Goal: Navigation & Orientation: Find specific page/section

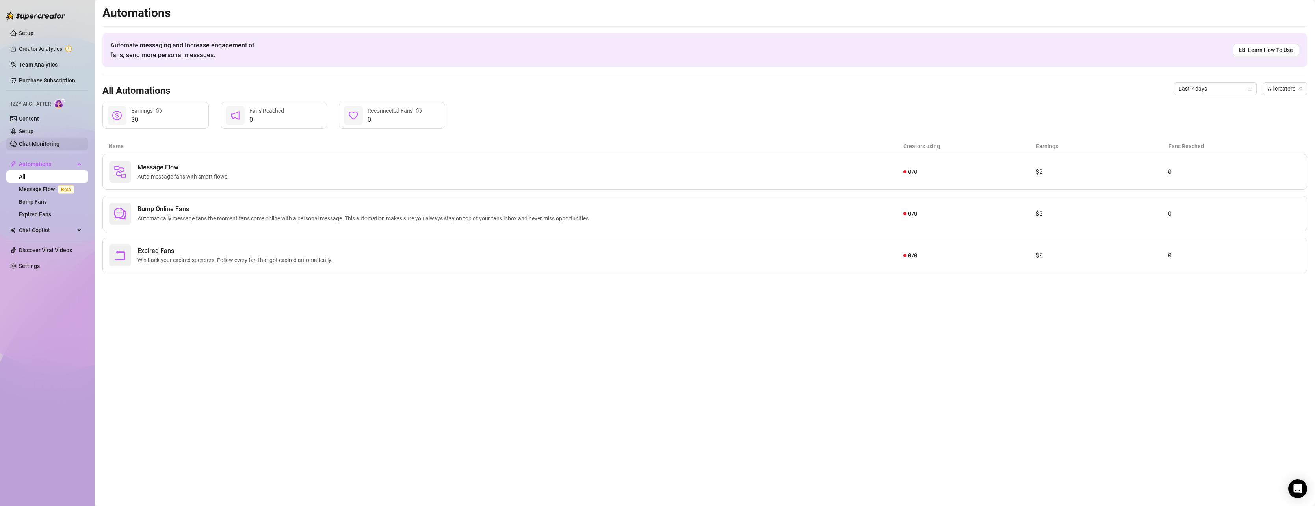
click at [40, 145] on link "Chat Monitoring" at bounding box center [39, 144] width 41 height 6
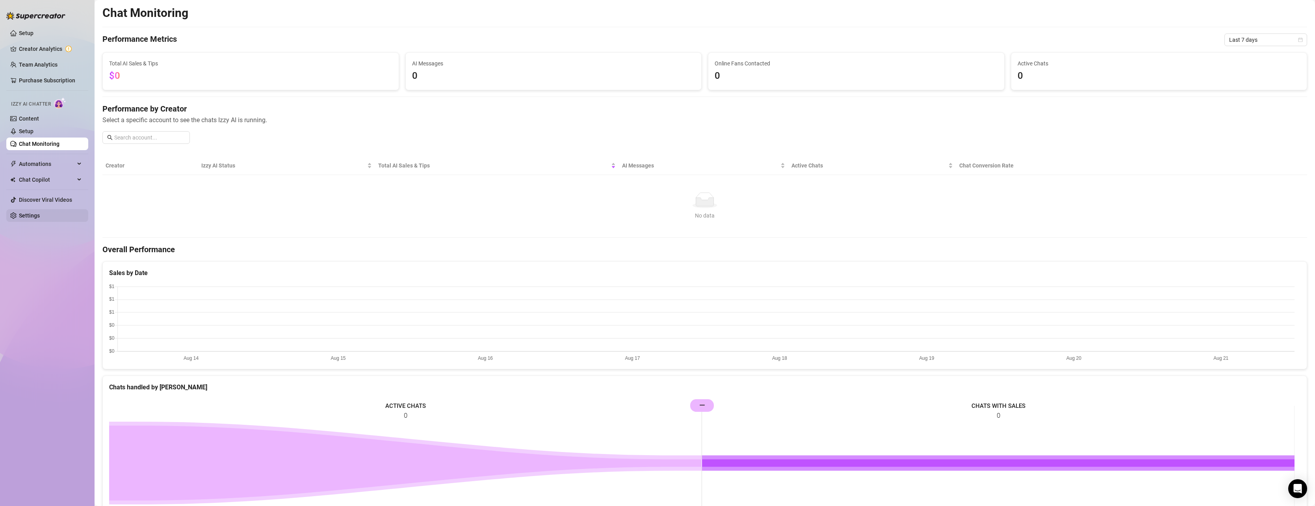
click at [40, 213] on link "Settings" at bounding box center [29, 215] width 21 height 6
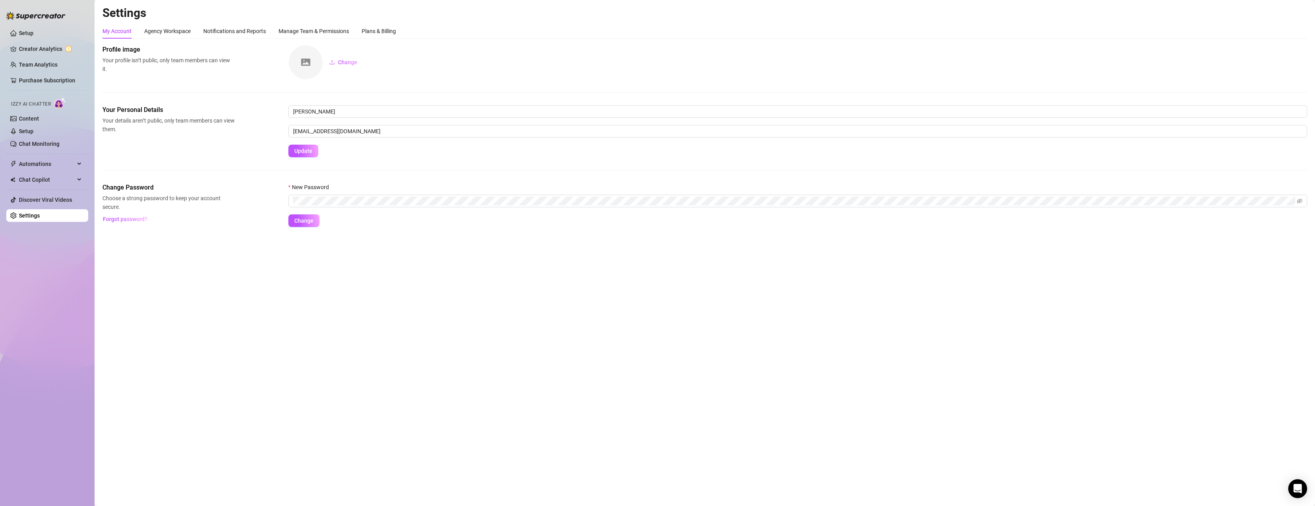
click at [50, 110] on div "Izzy AI Chatter" at bounding box center [46, 103] width 83 height 18
click at [39, 117] on link "Content" at bounding box center [29, 118] width 20 height 6
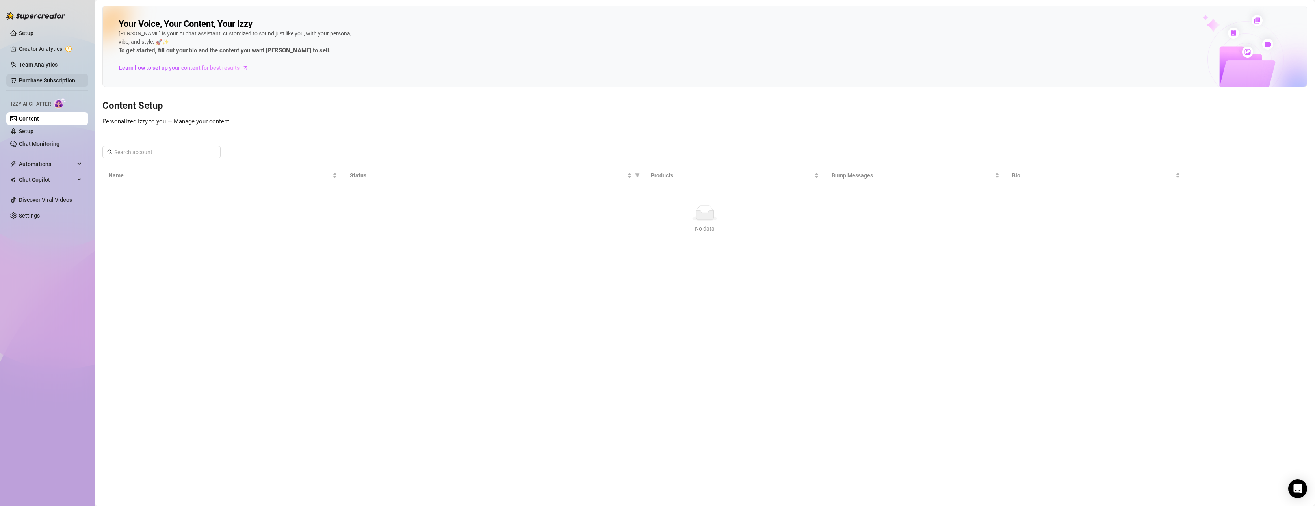
click at [57, 82] on link "Purchase Subscription" at bounding box center [47, 80] width 56 height 6
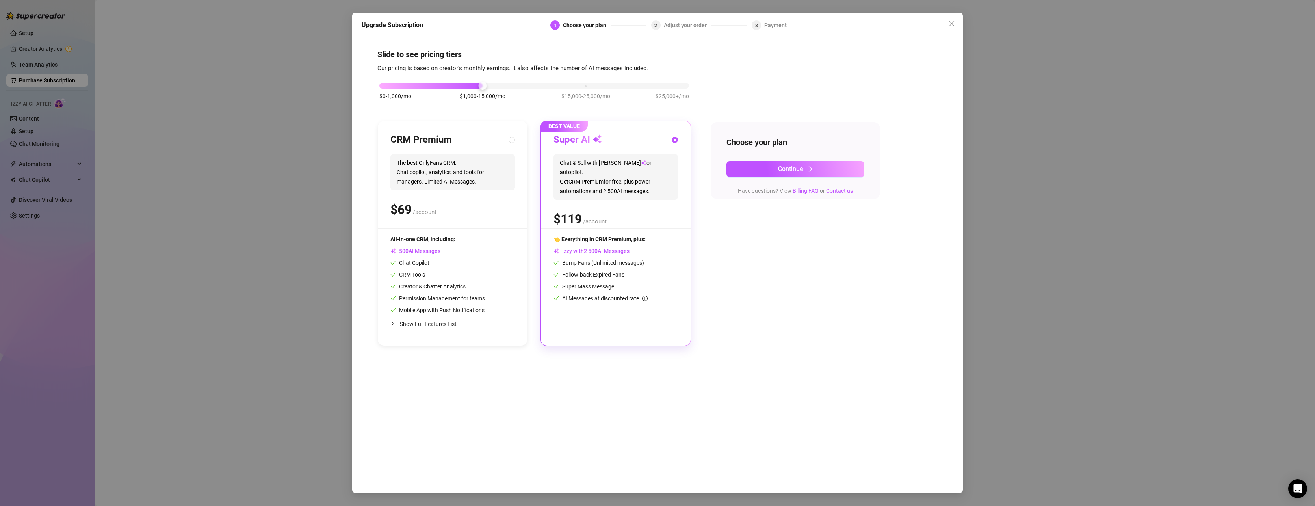
click at [57, 60] on div "Upgrade Subscription 1 Choose your plan 2 Adjust your order 3 Payment Slide to …" at bounding box center [657, 253] width 1315 height 506
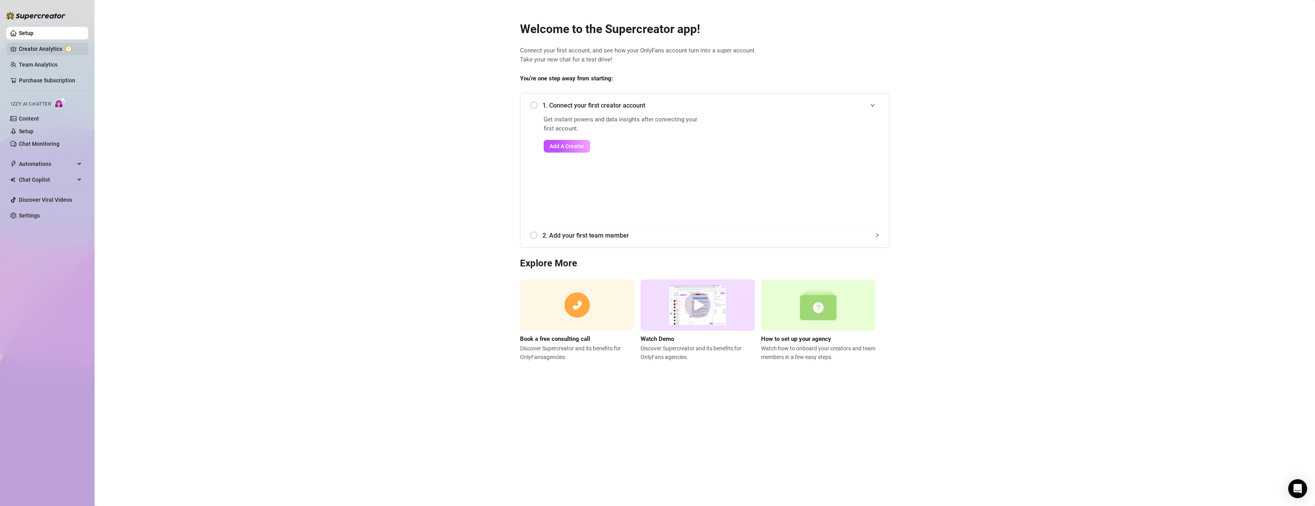
click at [59, 48] on link "Creator Analytics" at bounding box center [50, 49] width 63 height 13
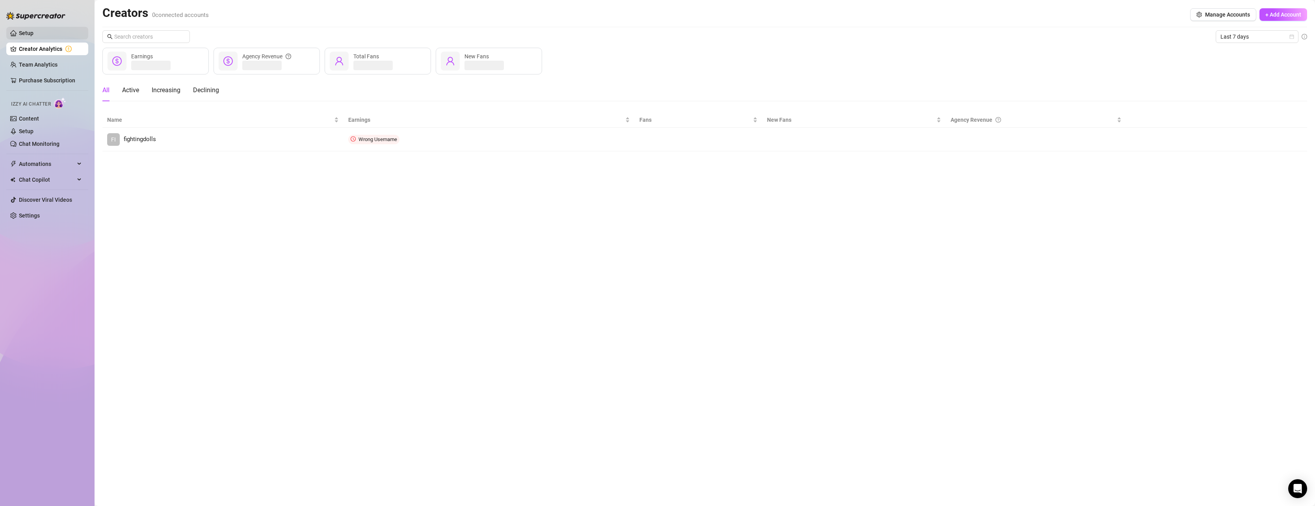
click at [33, 36] on link "Setup" at bounding box center [26, 33] width 15 height 6
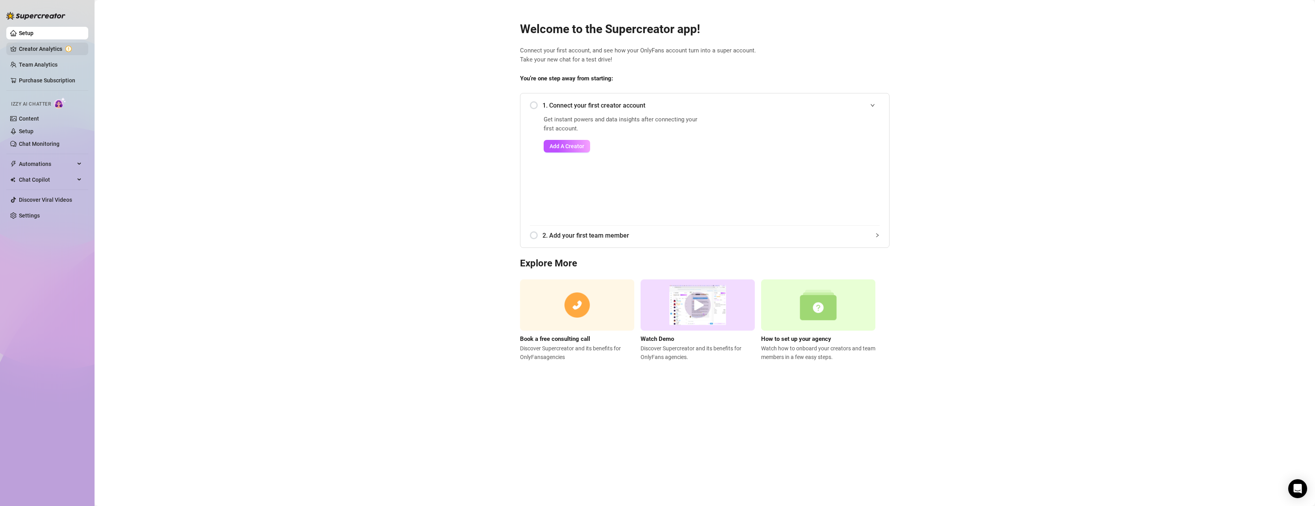
click at [45, 50] on link "Creator Analytics" at bounding box center [50, 49] width 63 height 13
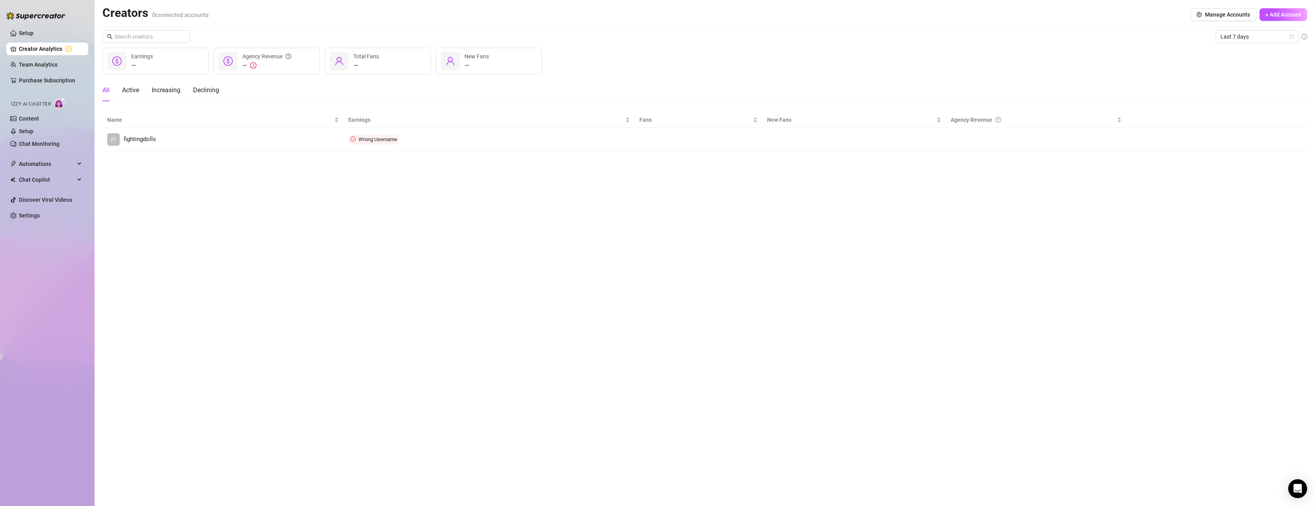
click at [41, 56] on ul "Setup Creator Analytics Team Analytics Purchase Subscription Izzy AI Chatter Co…" at bounding box center [47, 124] width 82 height 201
click at [39, 65] on link "Team Analytics" at bounding box center [38, 64] width 39 height 6
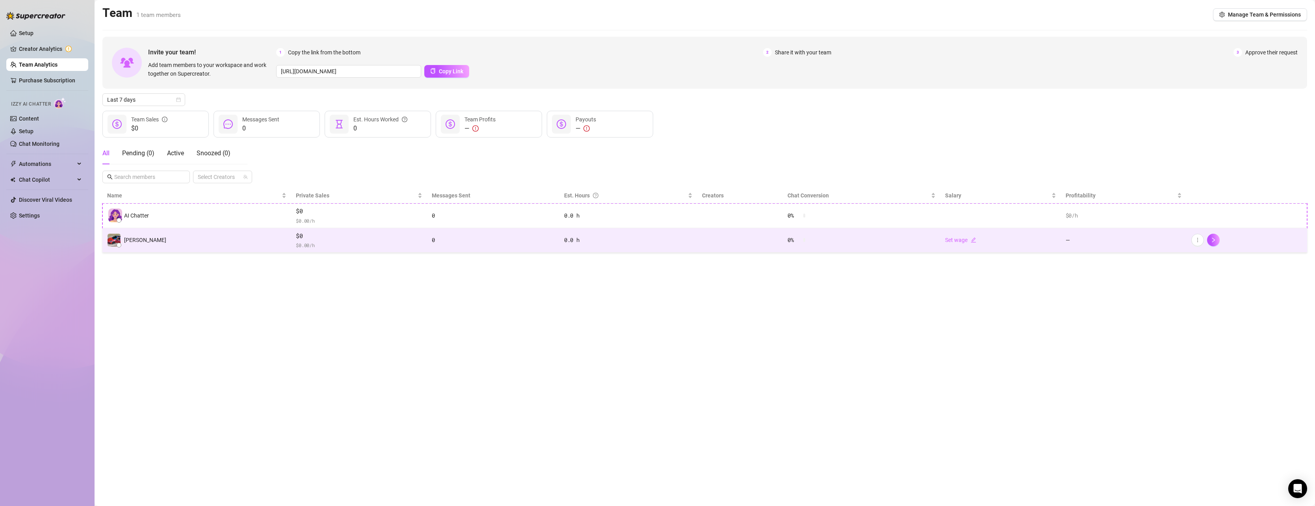
click at [232, 231] on td "[PERSON_NAME]" at bounding box center [196, 240] width 189 height 25
